Goal: Transaction & Acquisition: Obtain resource

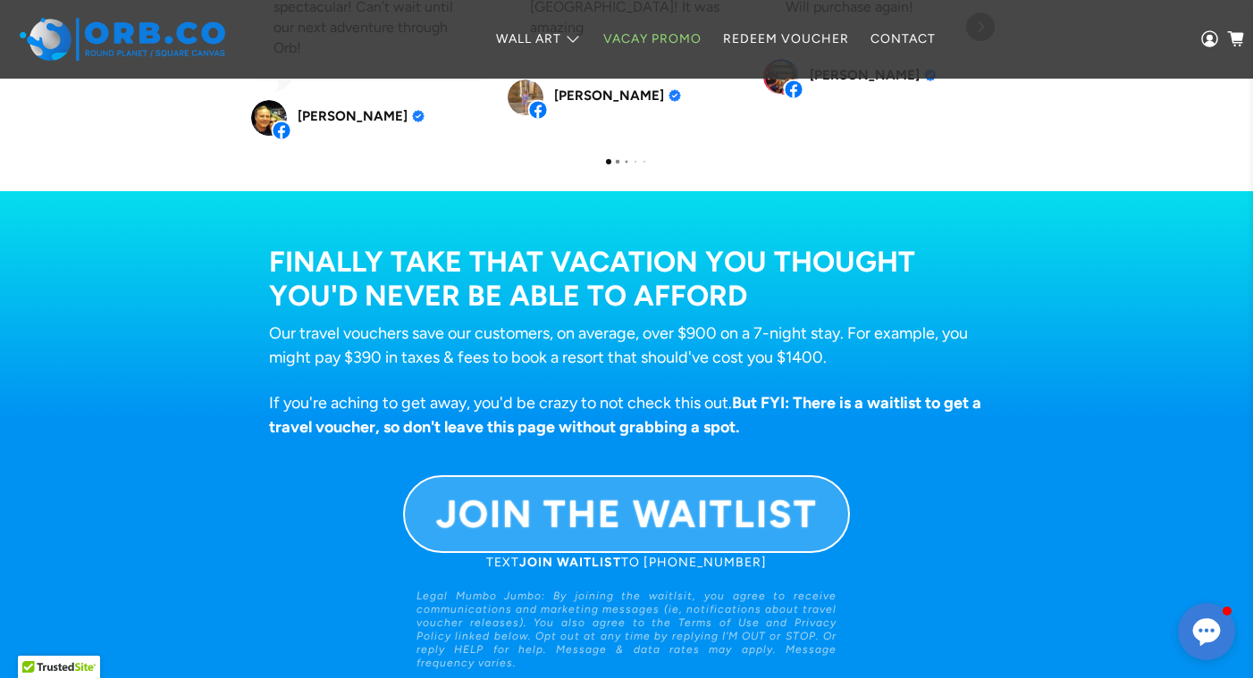
scroll to position [1198, 0]
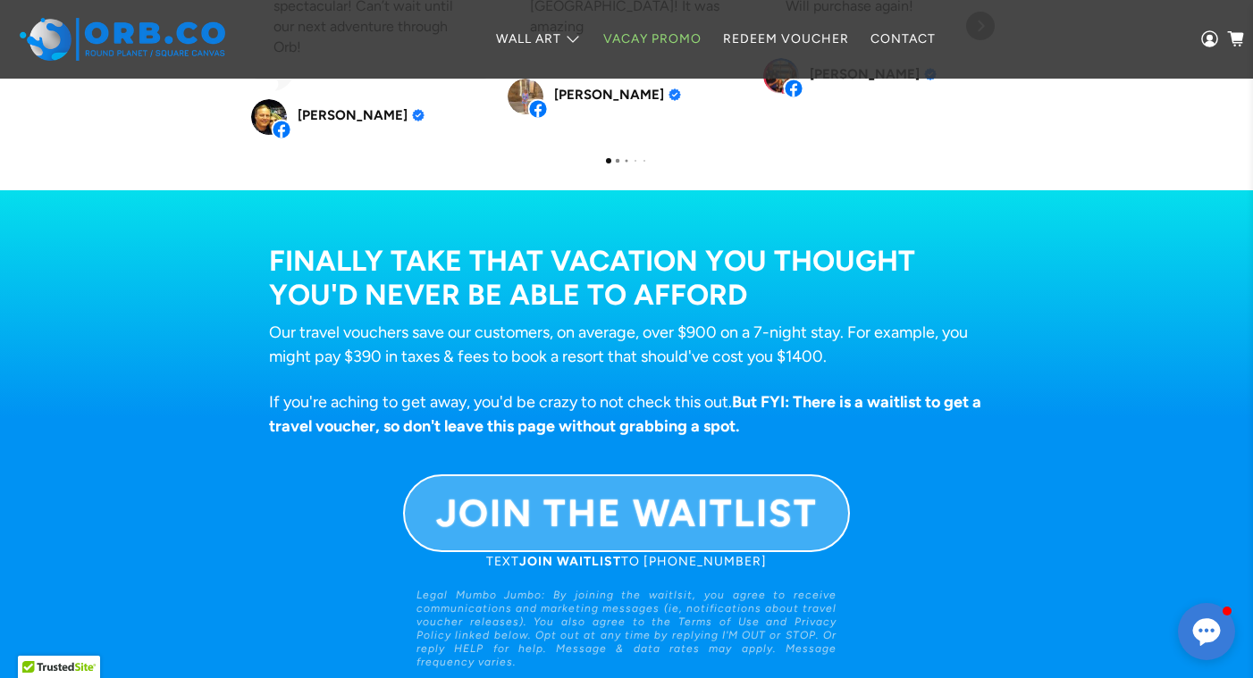
click at [769, 496] on b "JOIN THE WAITLIST" at bounding box center [627, 514] width 382 height 46
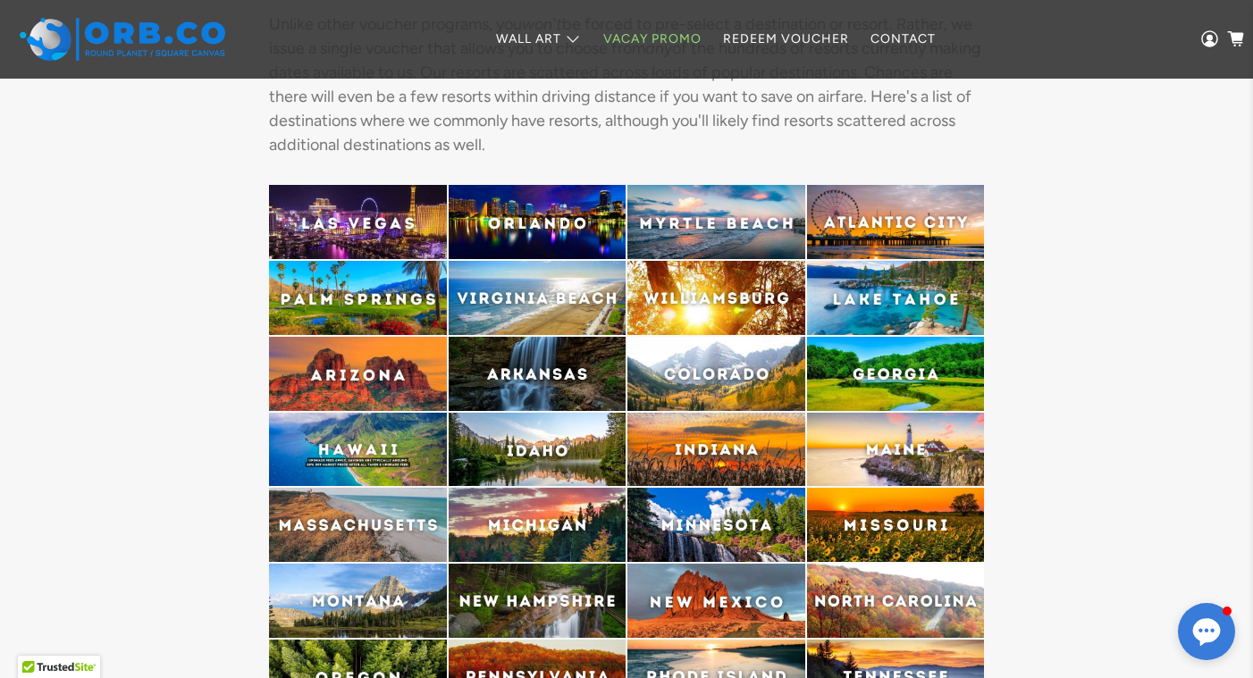
scroll to position [4179, 0]
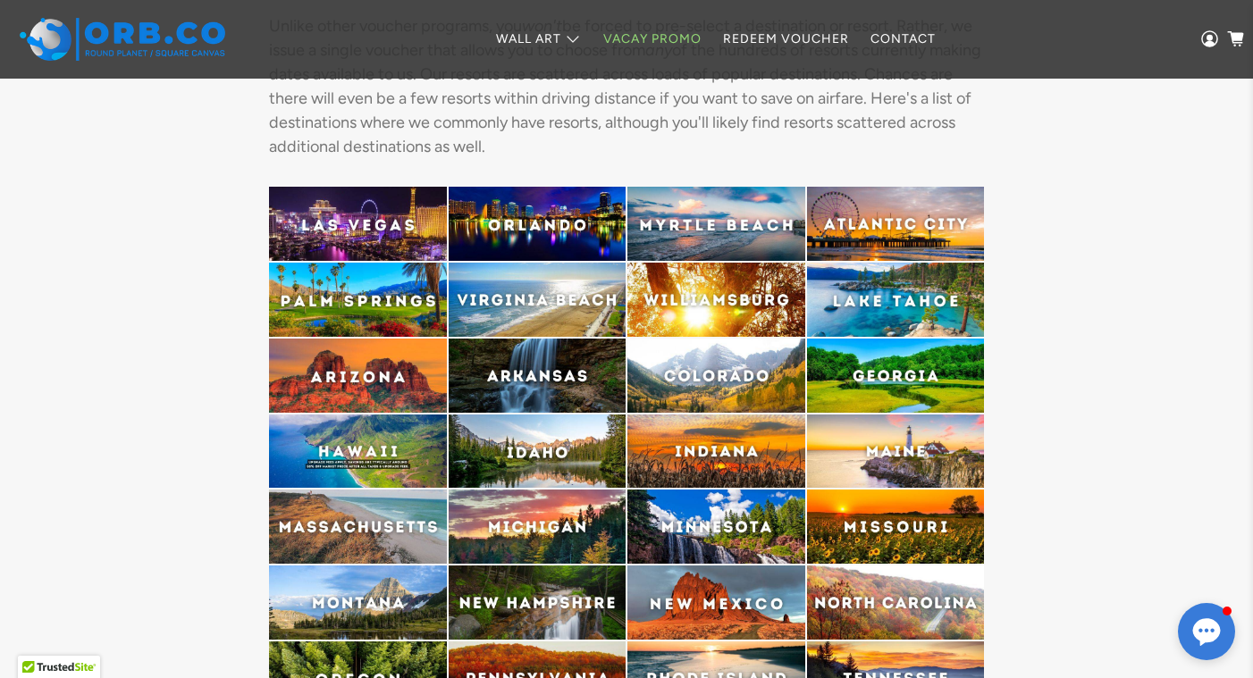
click at [727, 373] on img at bounding box center [716, 376] width 178 height 74
click at [760, 359] on img at bounding box center [716, 376] width 178 height 74
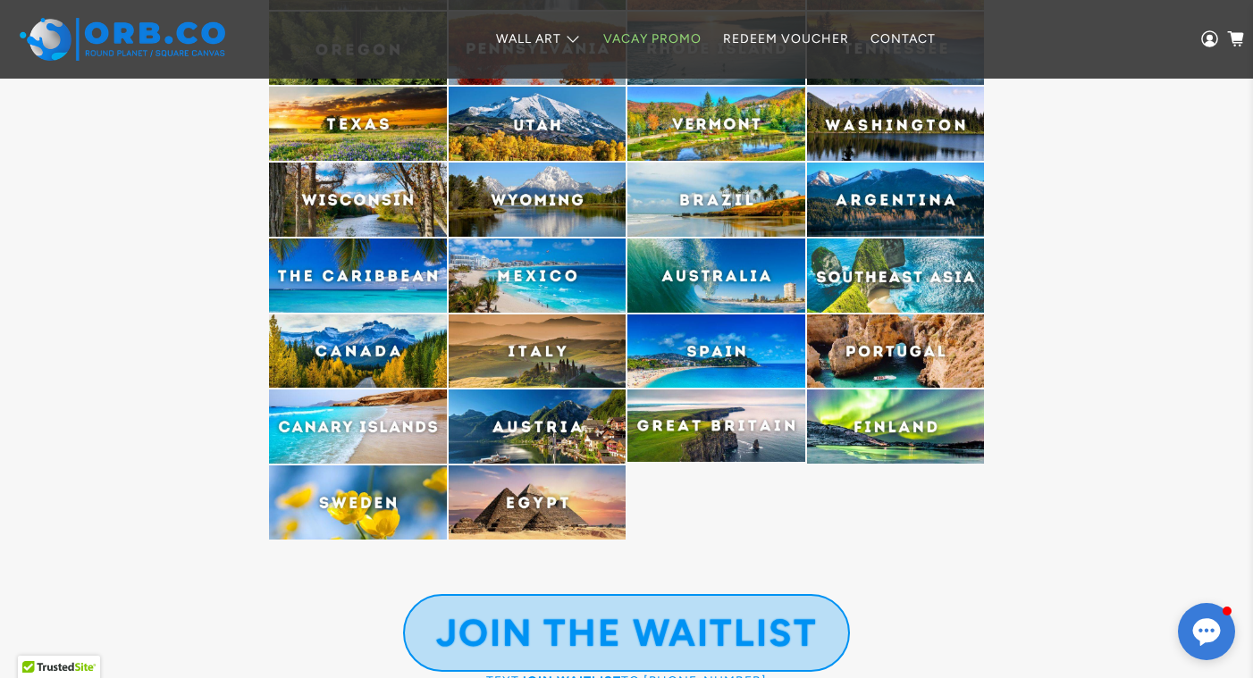
scroll to position [4779, 0]
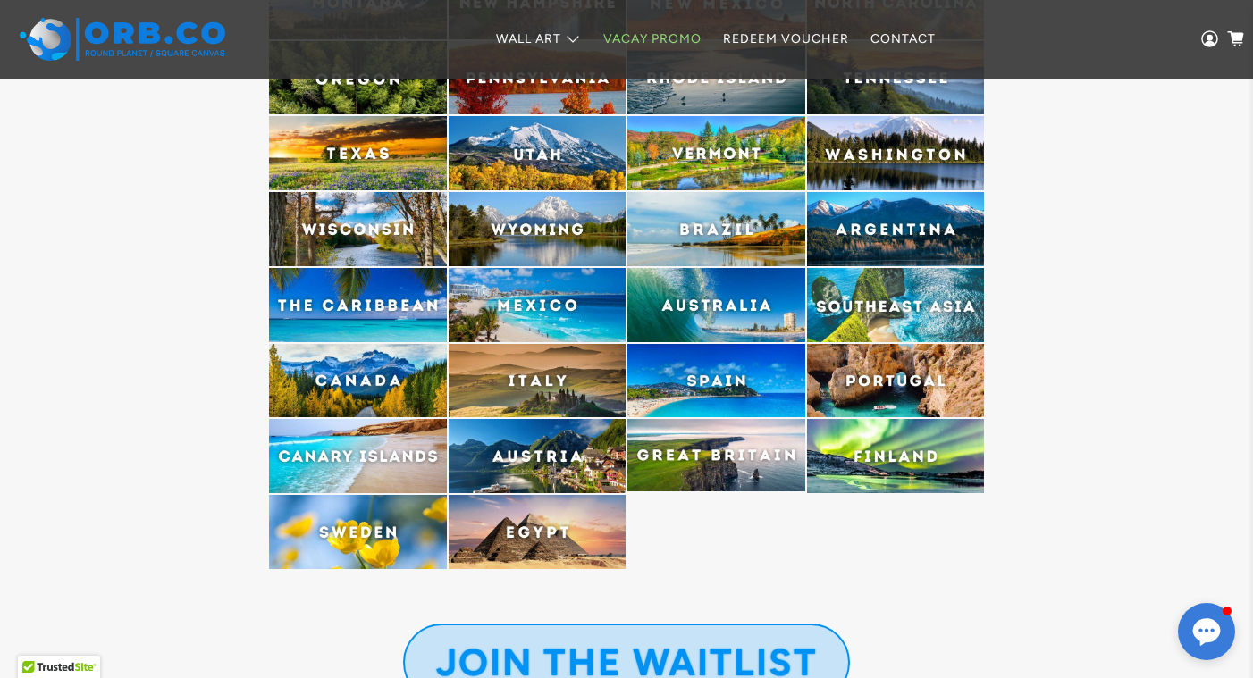
click at [675, 213] on img at bounding box center [716, 229] width 178 height 74
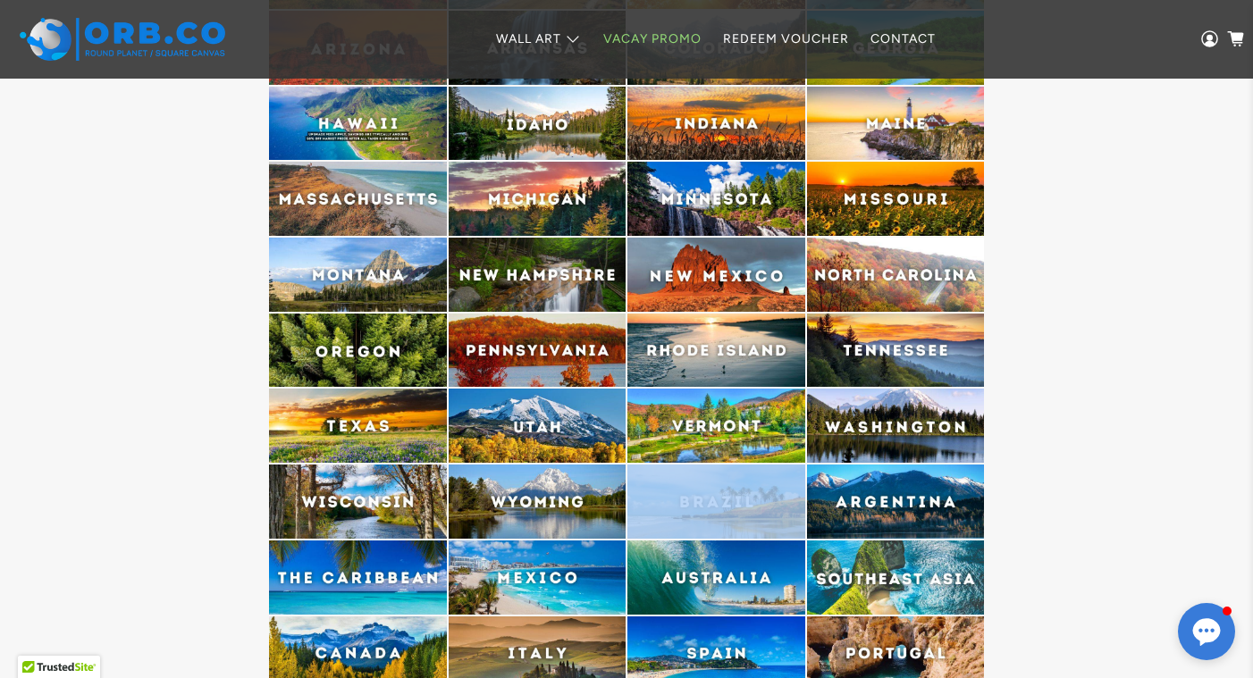
scroll to position [4504, 0]
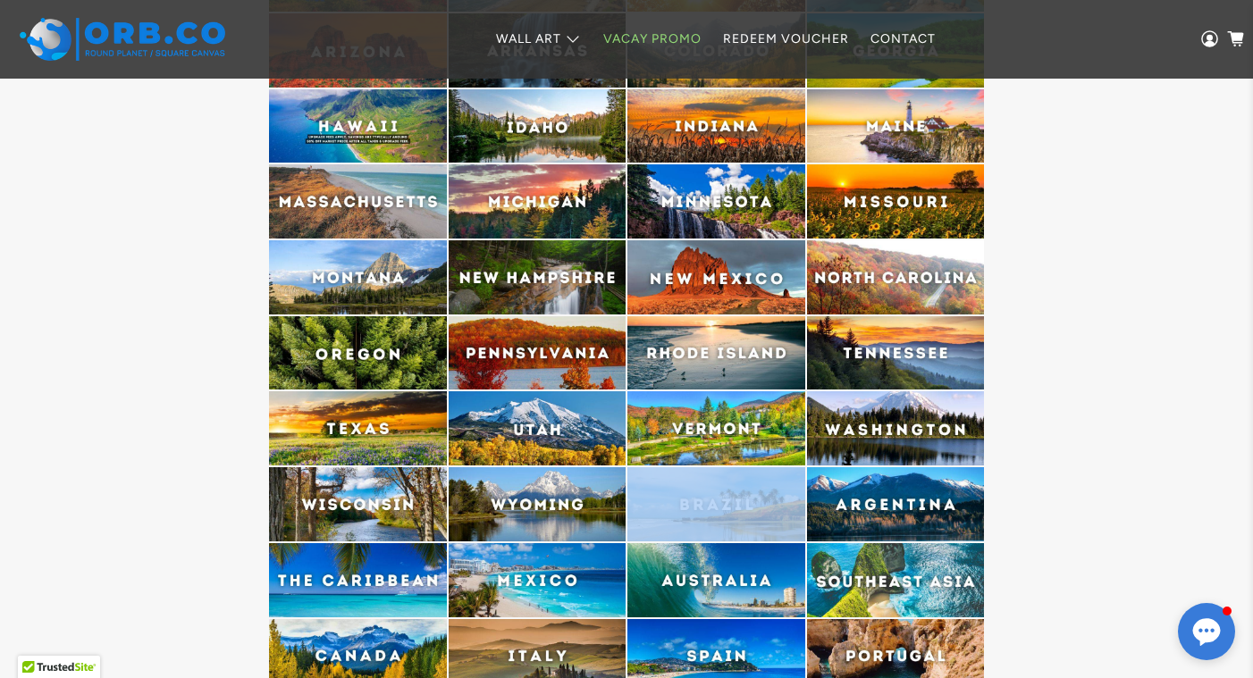
click at [393, 214] on img at bounding box center [358, 201] width 178 height 74
click at [318, 202] on img at bounding box center [358, 201] width 178 height 74
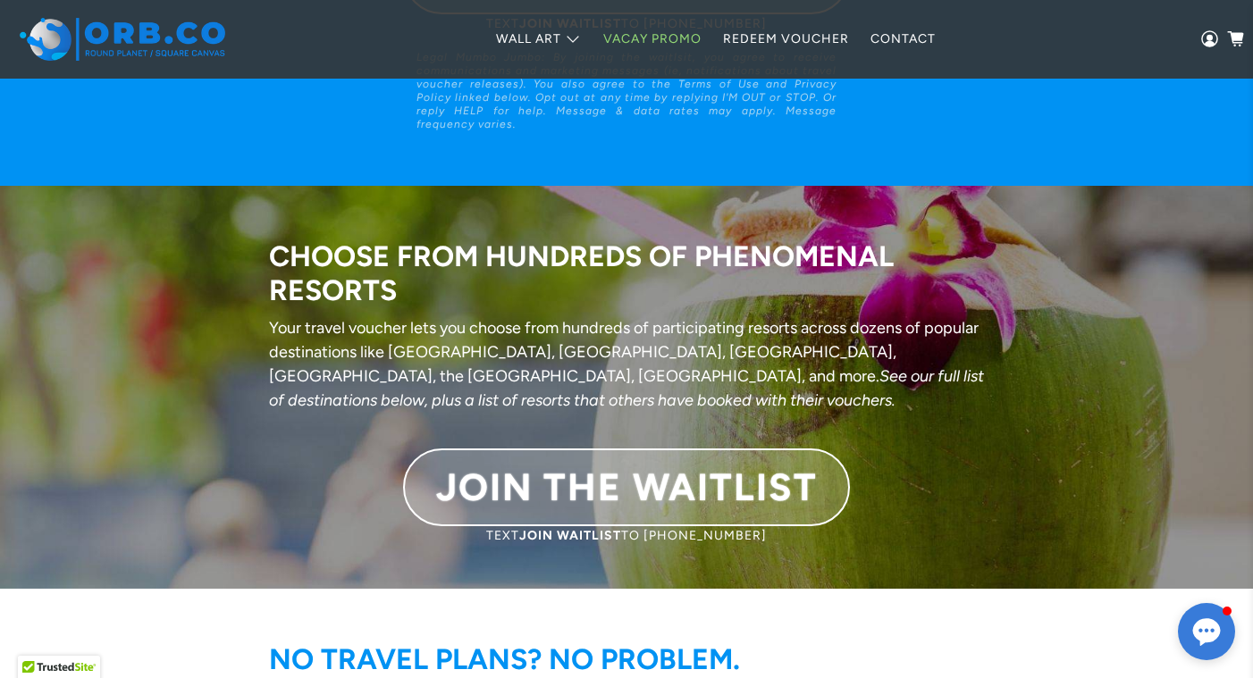
scroll to position [1565, 0]
